Goal: Find contact information: Find contact information

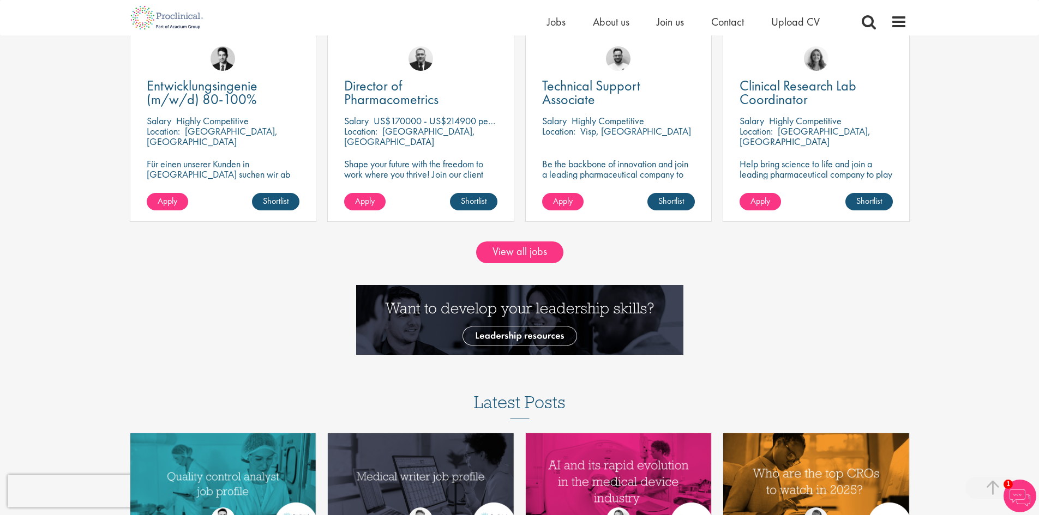
scroll to position [2914, 0]
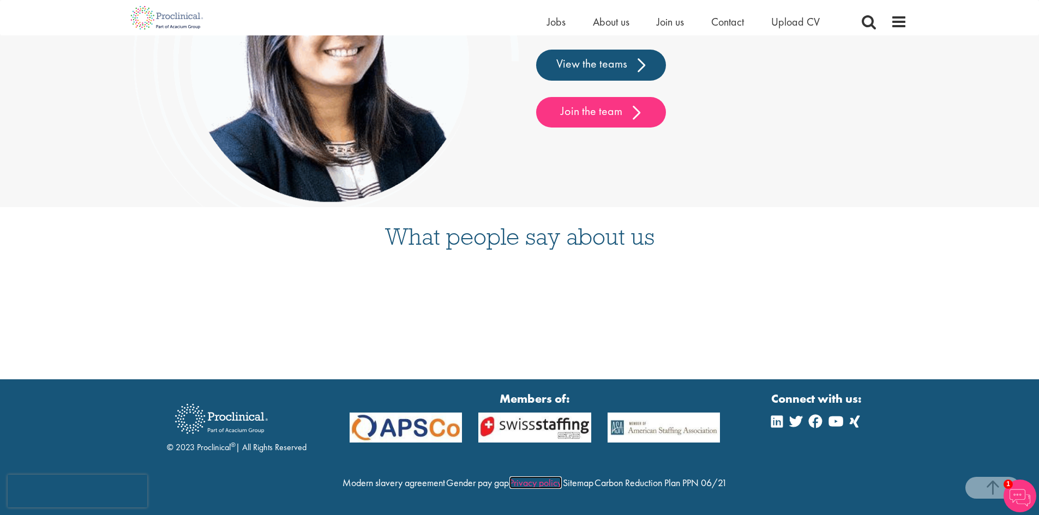
click at [562, 477] on link "Privacy policy" at bounding box center [535, 483] width 52 height 13
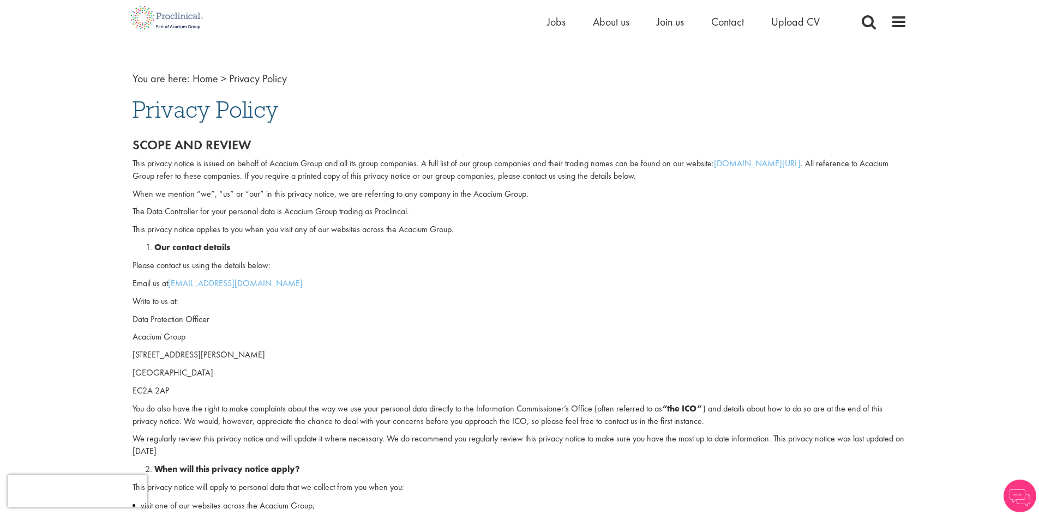
scroll to position [55, 0]
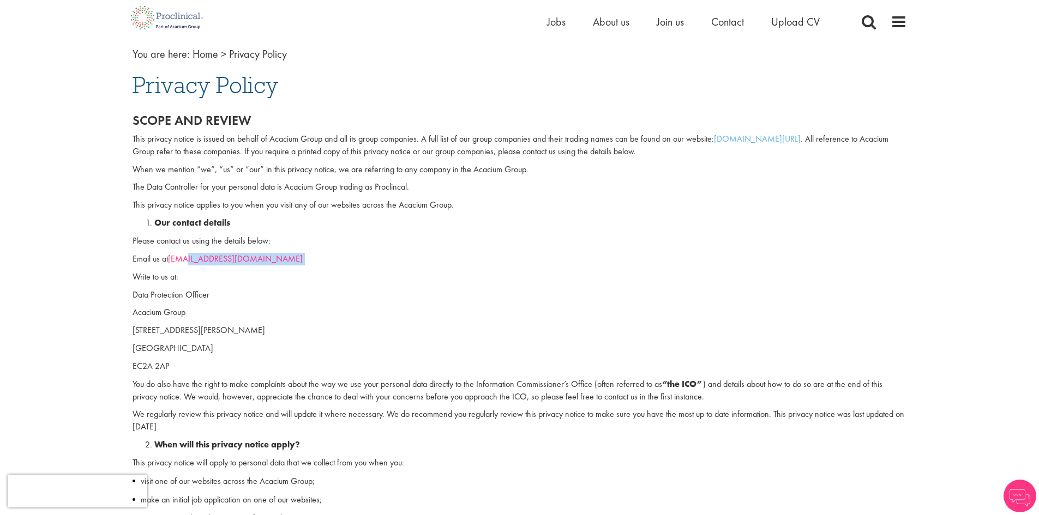
drag, startPoint x: 262, startPoint y: 260, endPoint x: 188, endPoint y: 260, distance: 74.2
click at [188, 260] on p "Email us at [EMAIL_ADDRESS][DOMAIN_NAME]" at bounding box center [520, 259] width 774 height 13
click at [266, 276] on p "Write to us at:" at bounding box center [520, 277] width 774 height 13
drag, startPoint x: 260, startPoint y: 255, endPoint x: 187, endPoint y: 262, distance: 73.4
click at [187, 262] on p "Email us at [EMAIL_ADDRESS][DOMAIN_NAME]" at bounding box center [520, 259] width 774 height 13
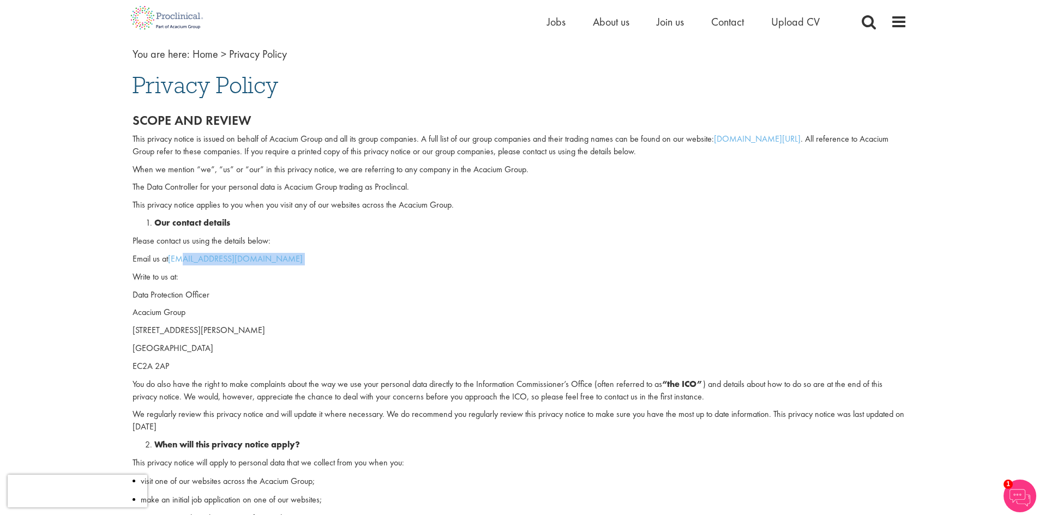
copy p "@[DOMAIN_NAME]"
